Goal: Task Accomplishment & Management: Manage account settings

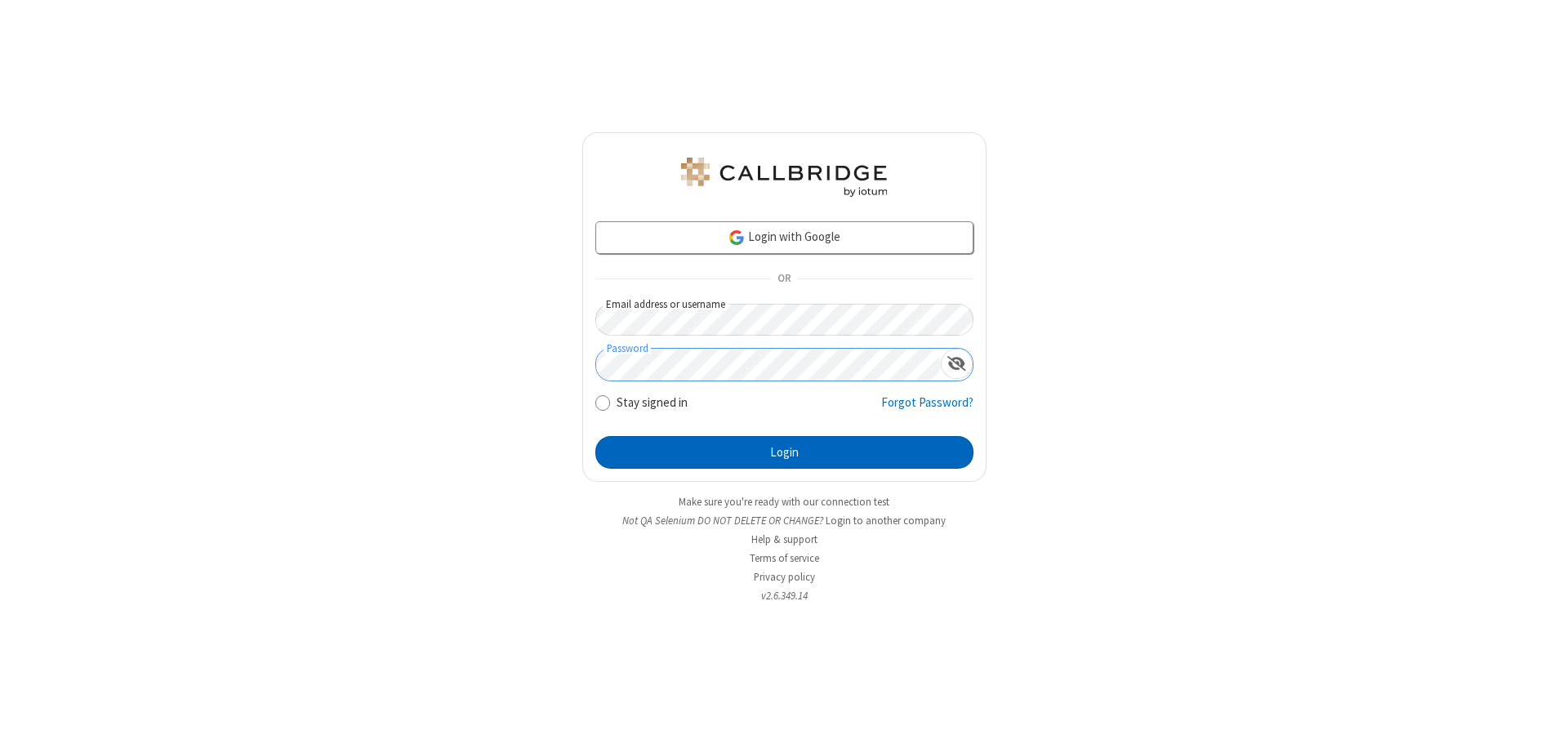
click at [784, 453] on button "Login" at bounding box center [784, 452] width 378 height 33
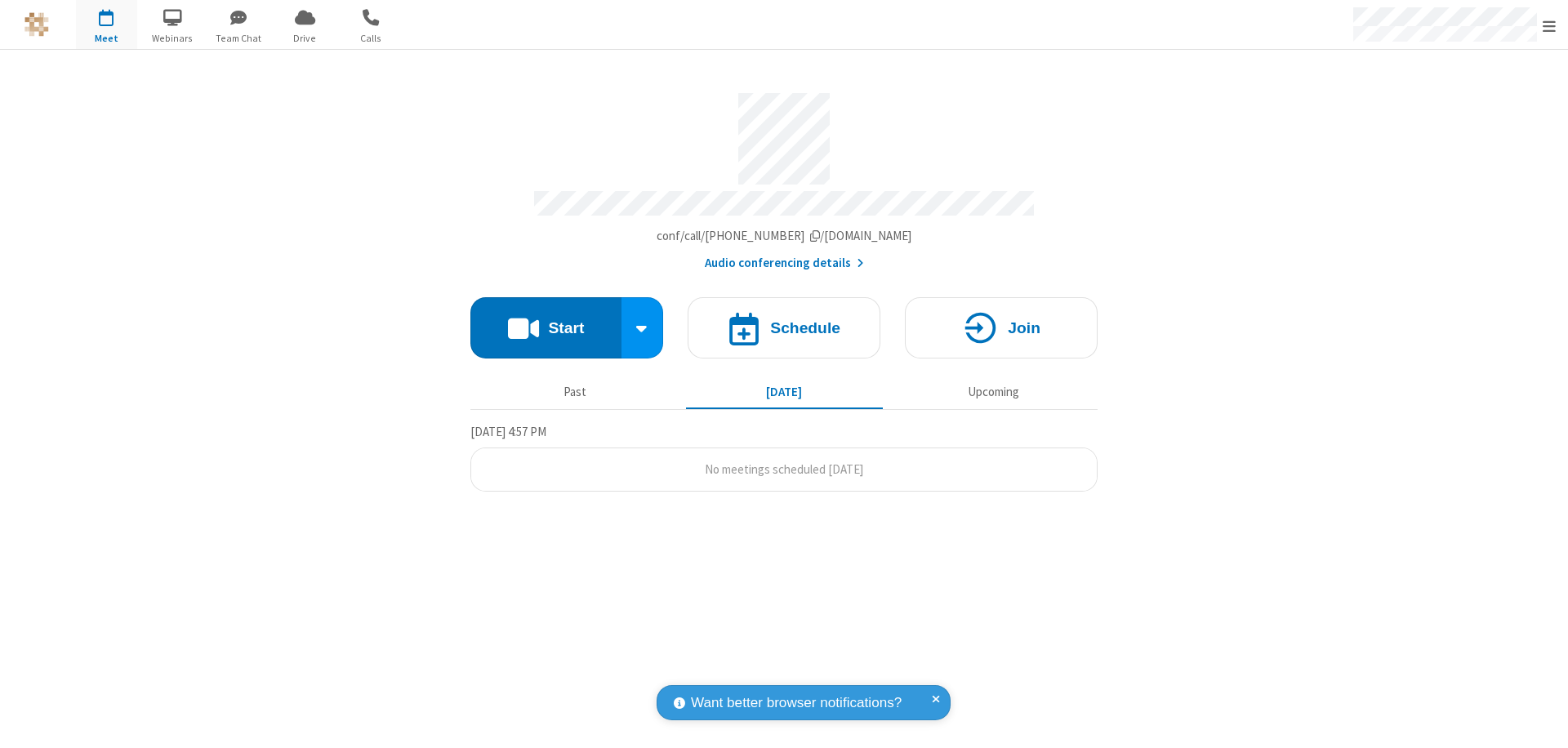
click at [1549, 25] on span "Open menu" at bounding box center [1549, 26] width 13 height 16
